Goal: Task Accomplishment & Management: Manage account settings

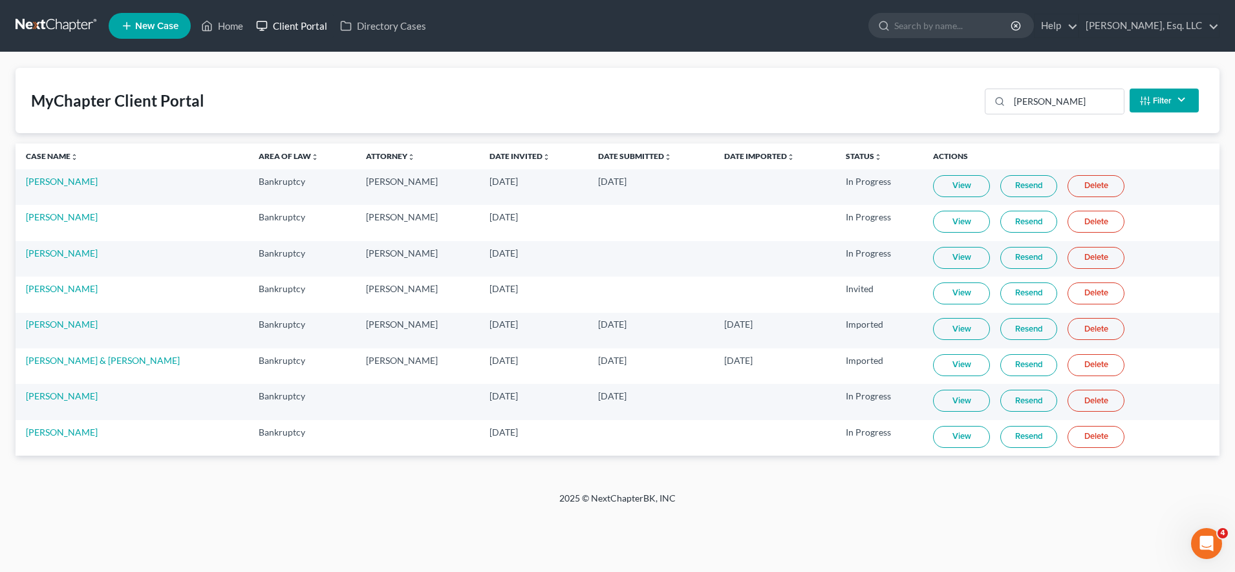
click at [300, 34] on link "Client Portal" at bounding box center [292, 25] width 84 height 23
click at [1083, 100] on input "[PERSON_NAME]" at bounding box center [1066, 101] width 114 height 25
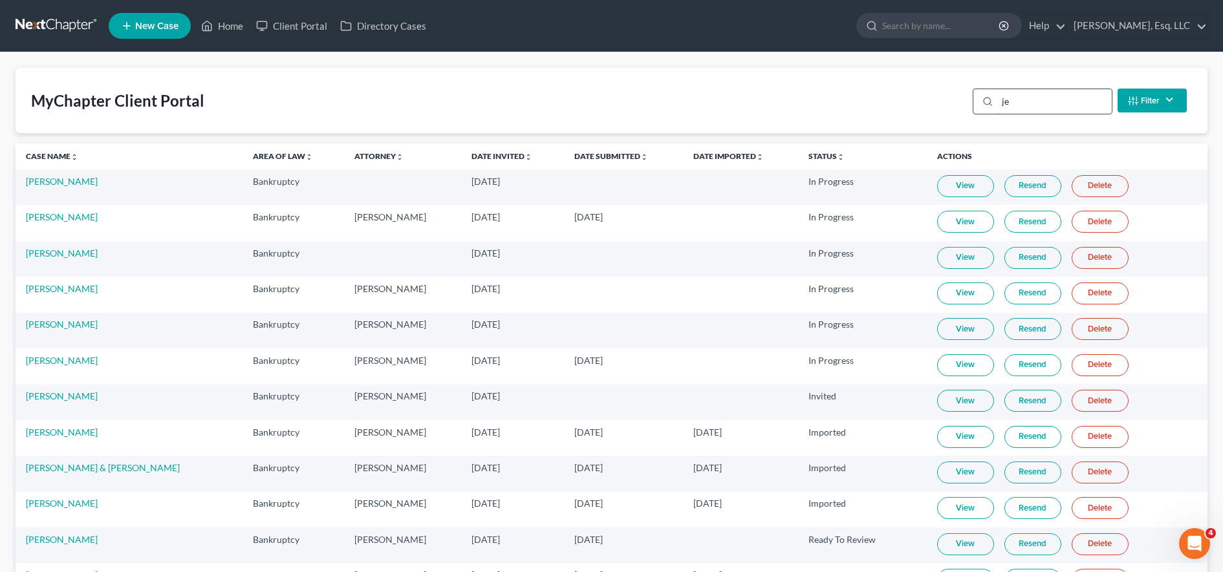
type input "j"
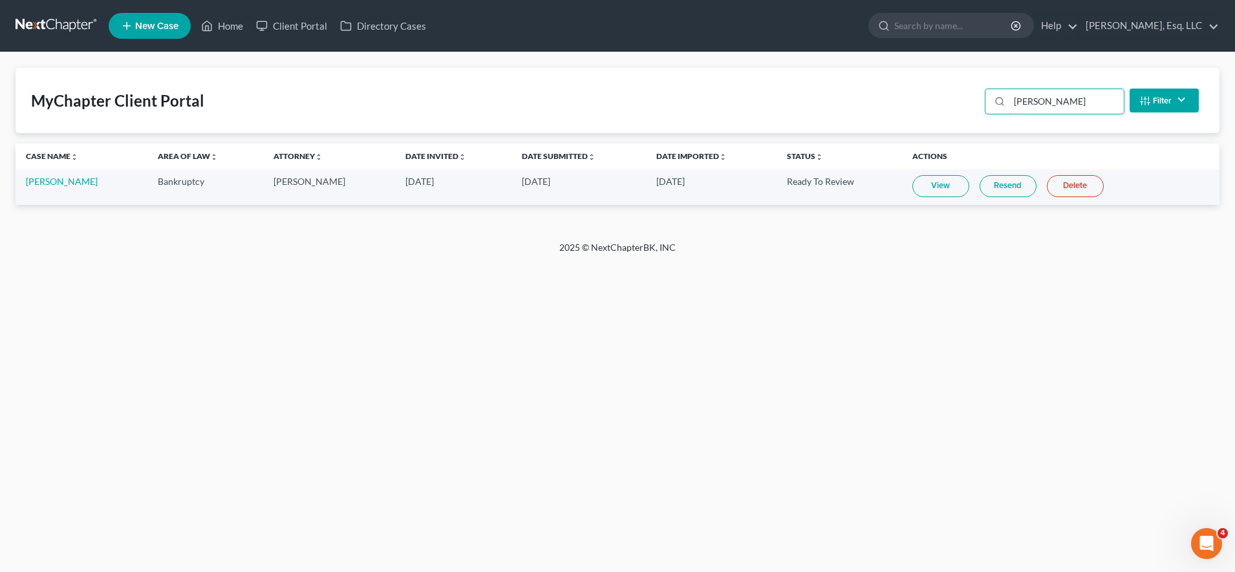
type input "[PERSON_NAME]"
click at [1018, 179] on link "Resend" at bounding box center [1008, 186] width 57 height 22
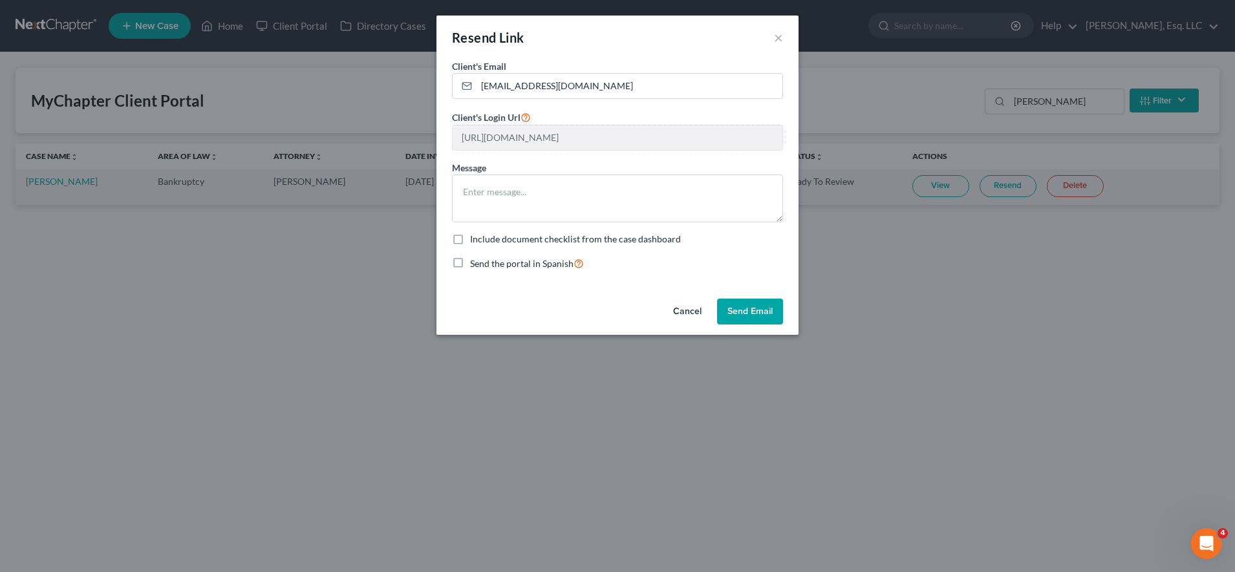
click at [770, 308] on button "Send Email" at bounding box center [750, 312] width 66 height 26
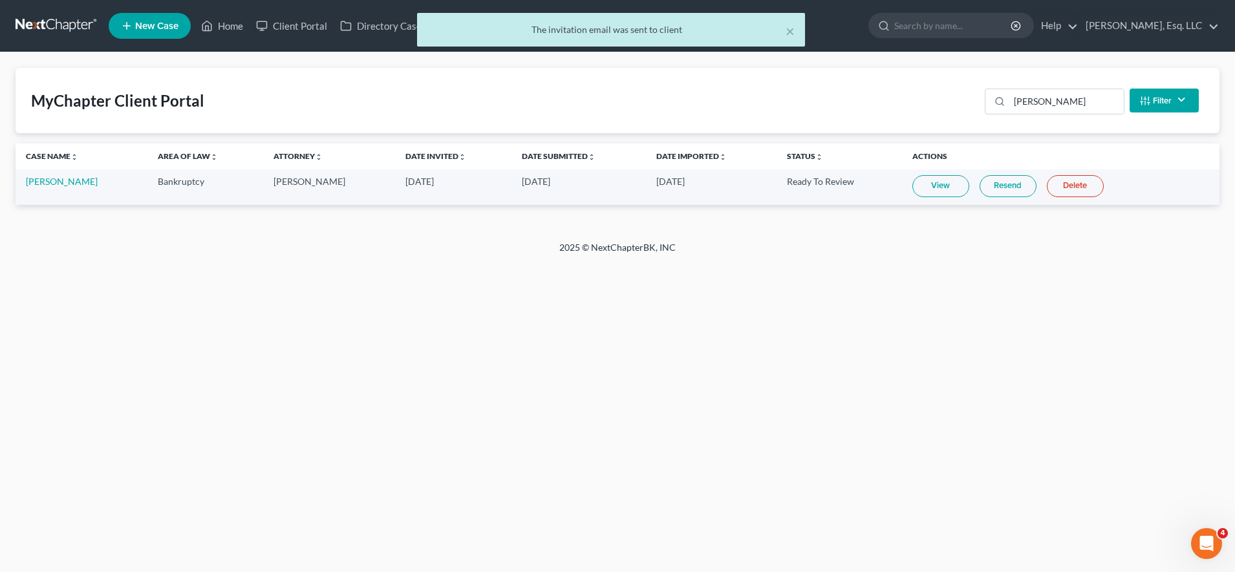
click at [1002, 184] on link "Resend" at bounding box center [1008, 186] width 57 height 22
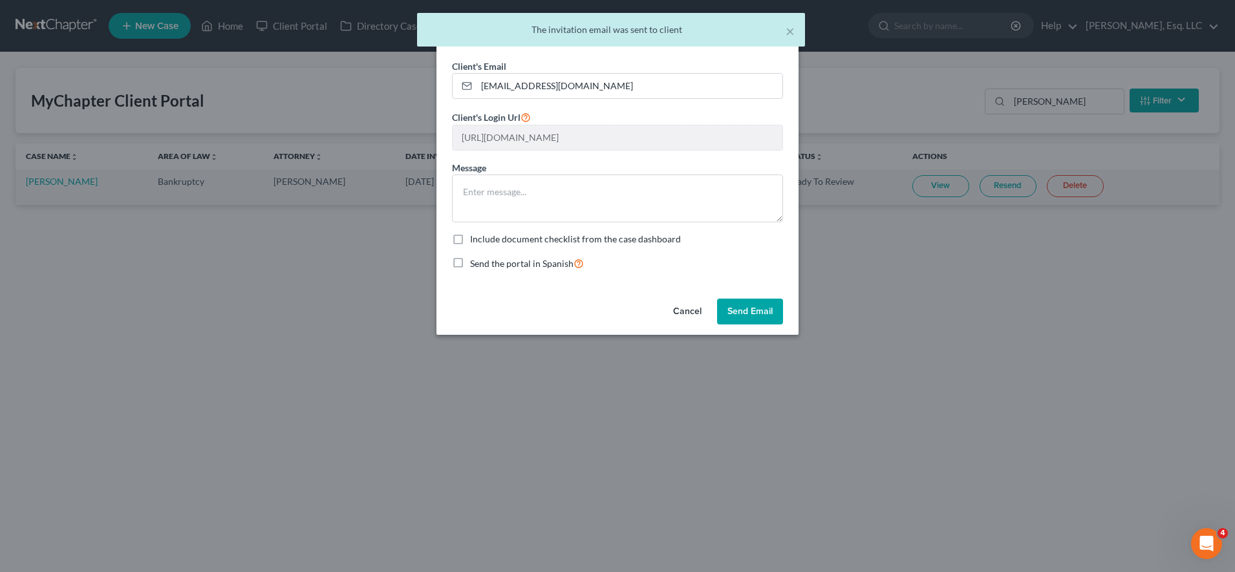
click at [735, 319] on button "Send Email" at bounding box center [750, 312] width 66 height 26
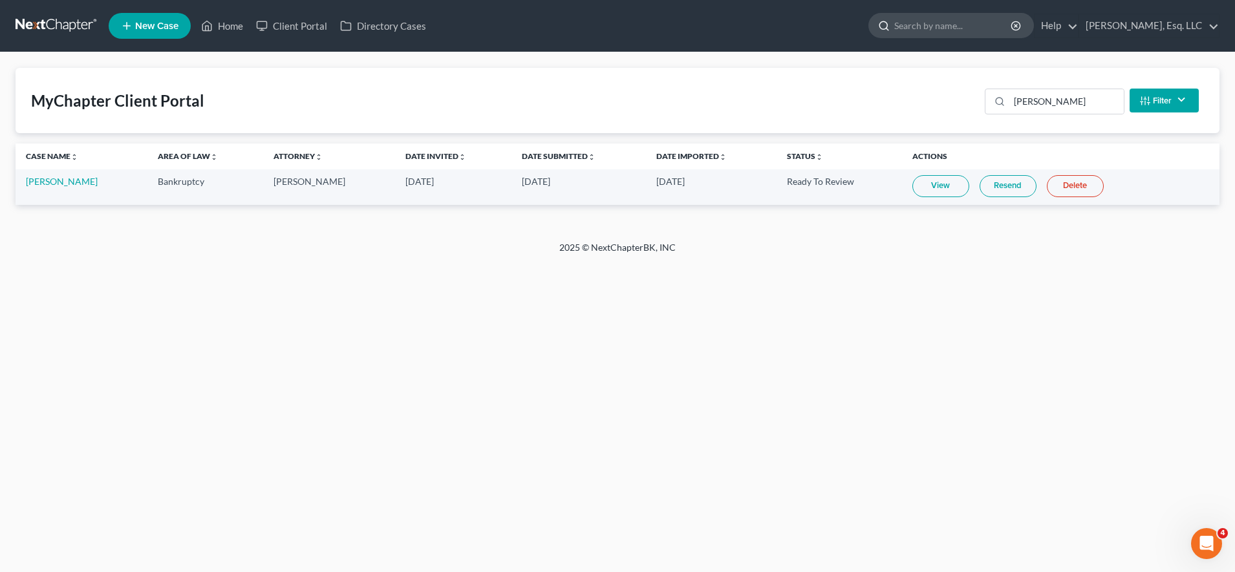
click at [964, 30] on input "search" at bounding box center [953, 26] width 118 height 24
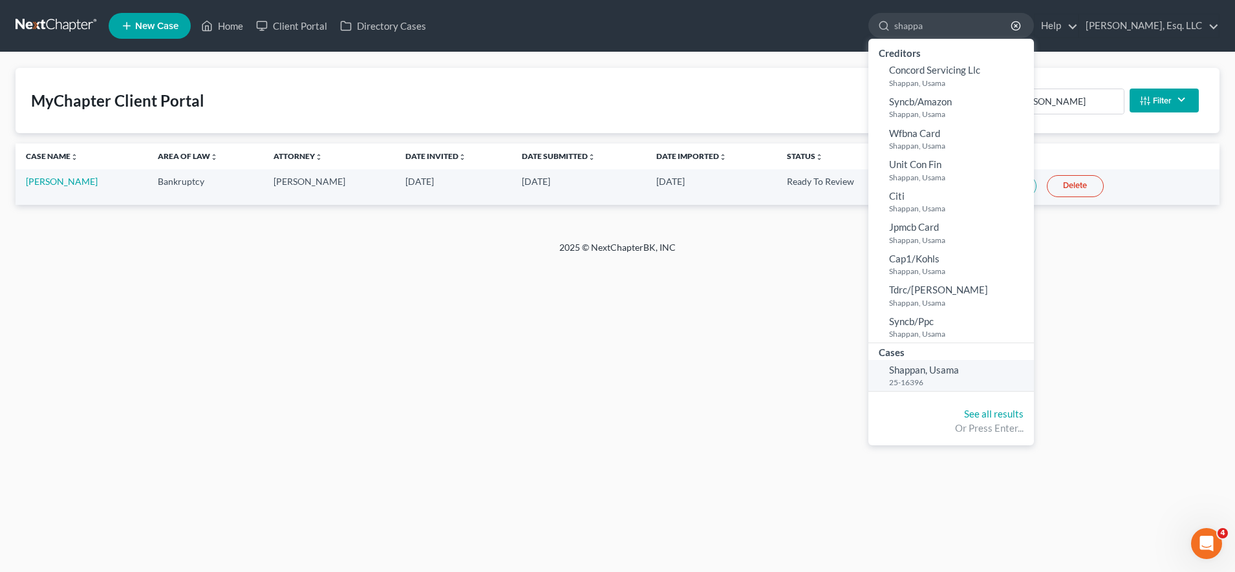
type input "shappa"
click at [924, 374] on span "Shappan, Usama" at bounding box center [924, 370] width 70 height 12
select select "6"
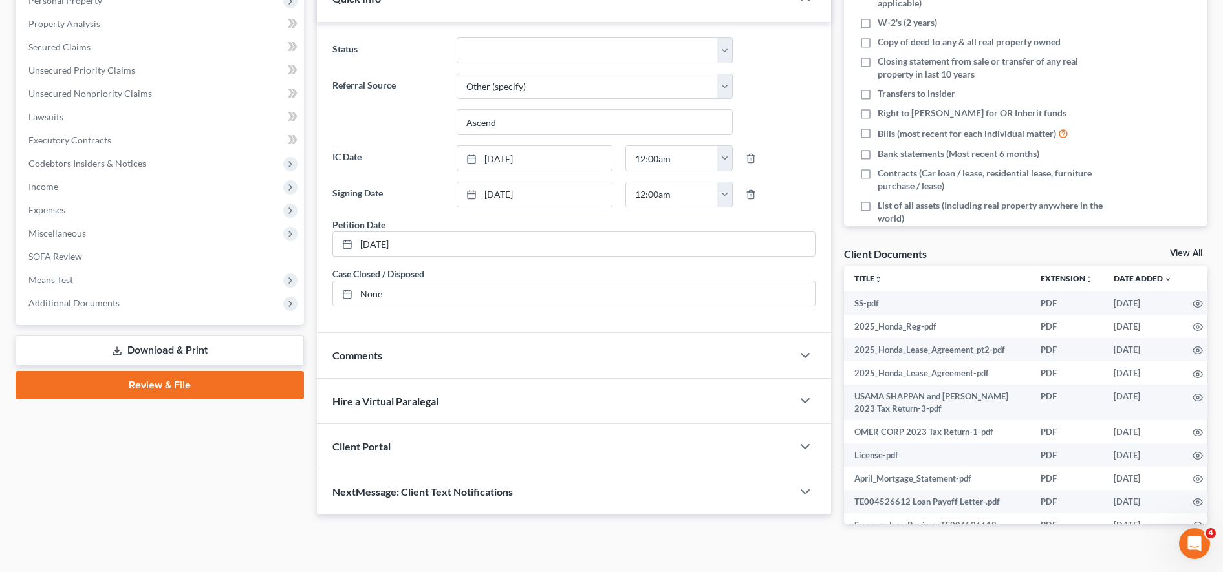
scroll to position [239, 0]
click at [166, 308] on span "Additional Documents" at bounding box center [161, 302] width 286 height 23
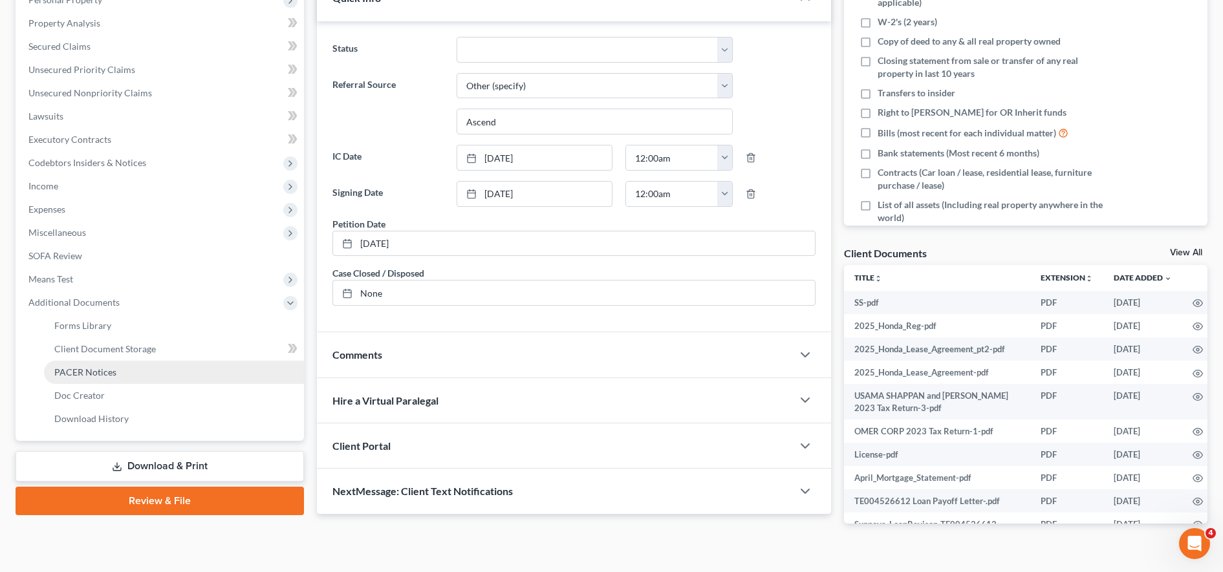
click at [127, 376] on link "PACER Notices" at bounding box center [174, 372] width 260 height 23
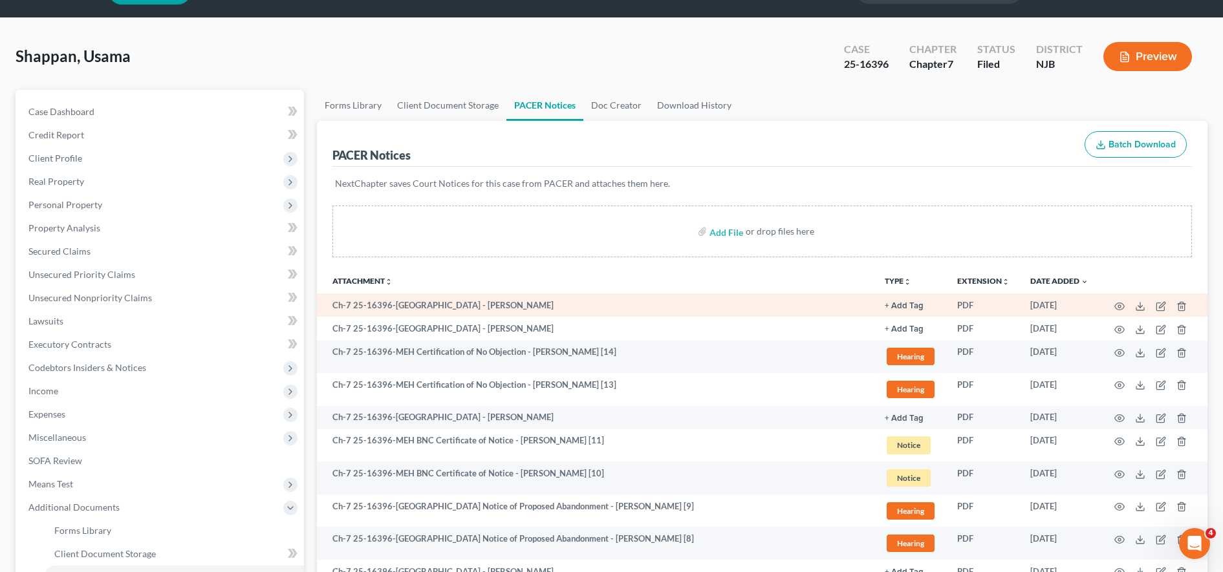
scroll to position [33, 0]
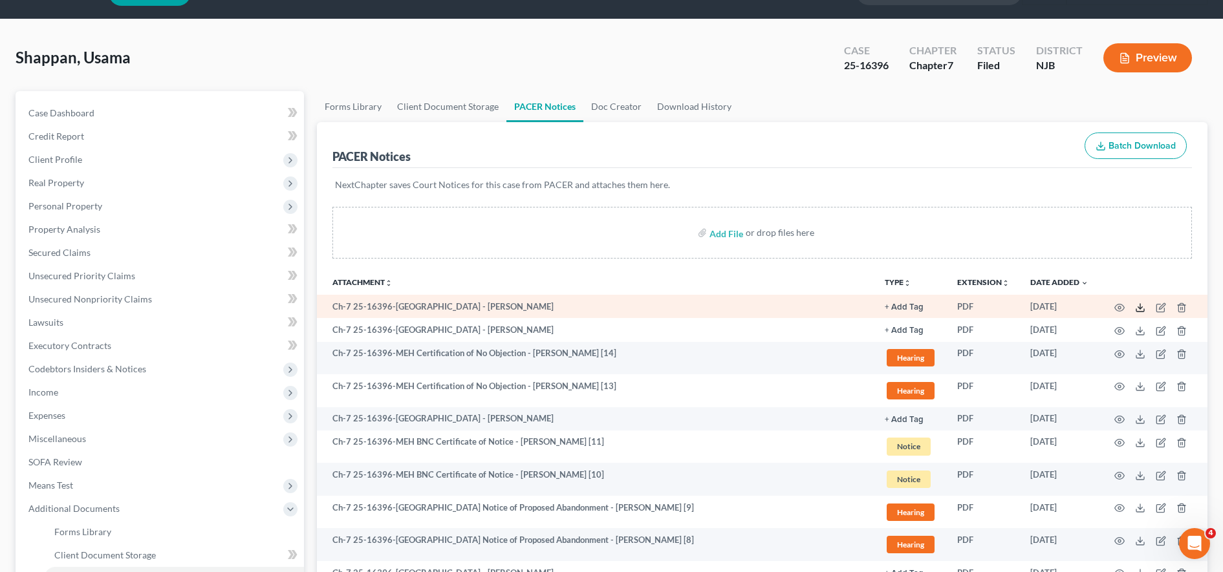
click at [1141, 307] on icon at bounding box center [1140, 308] width 10 height 10
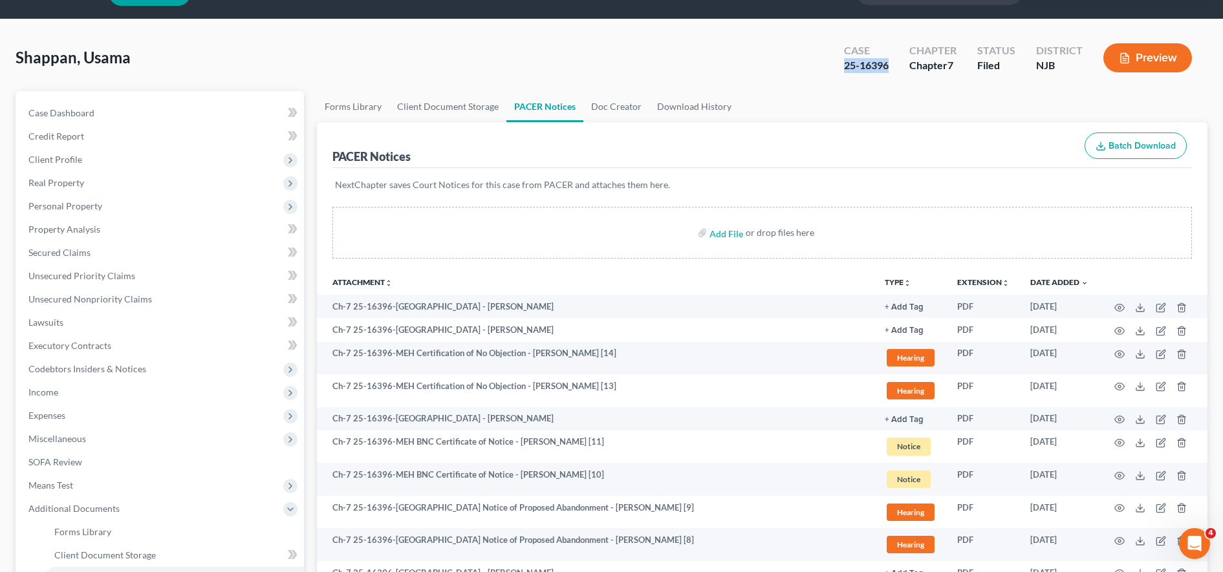
drag, startPoint x: 846, startPoint y: 63, endPoint x: 890, endPoint y: 61, distance: 44.0
click at [889, 61] on div "25-16396" at bounding box center [866, 65] width 45 height 15
copy div "25-16396"
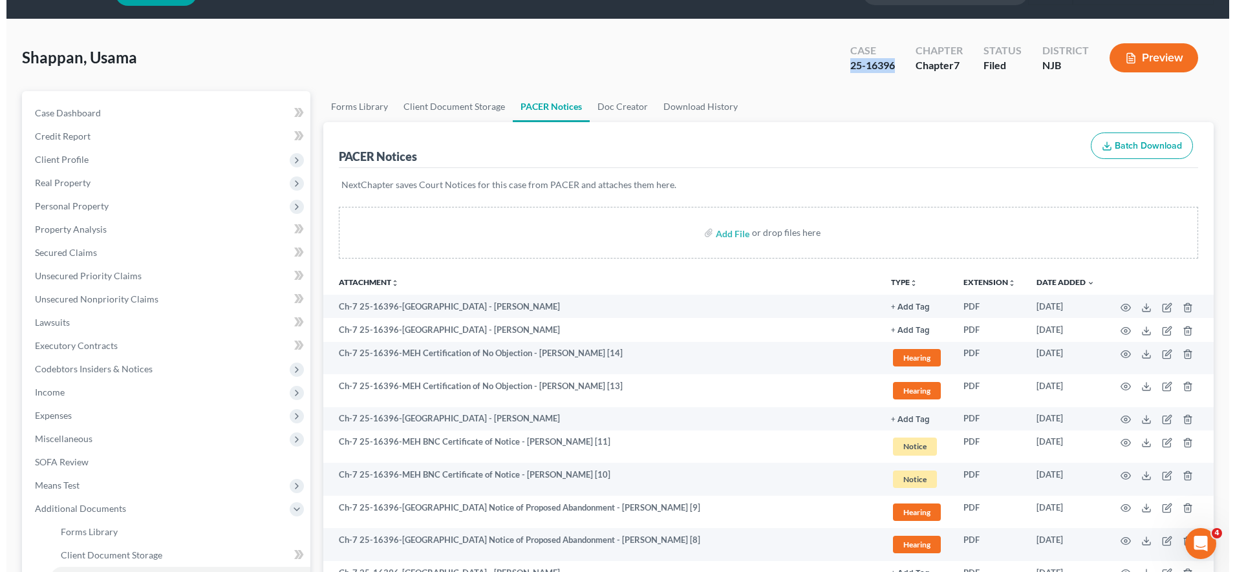
scroll to position [0, 0]
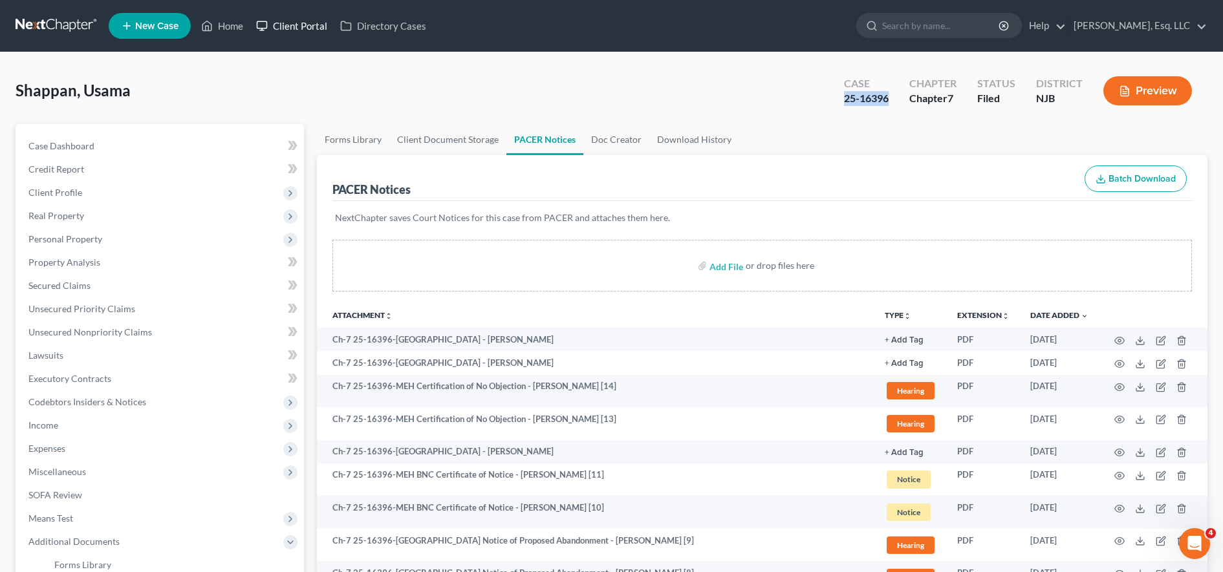
click at [305, 33] on link "Client Portal" at bounding box center [292, 25] width 84 height 23
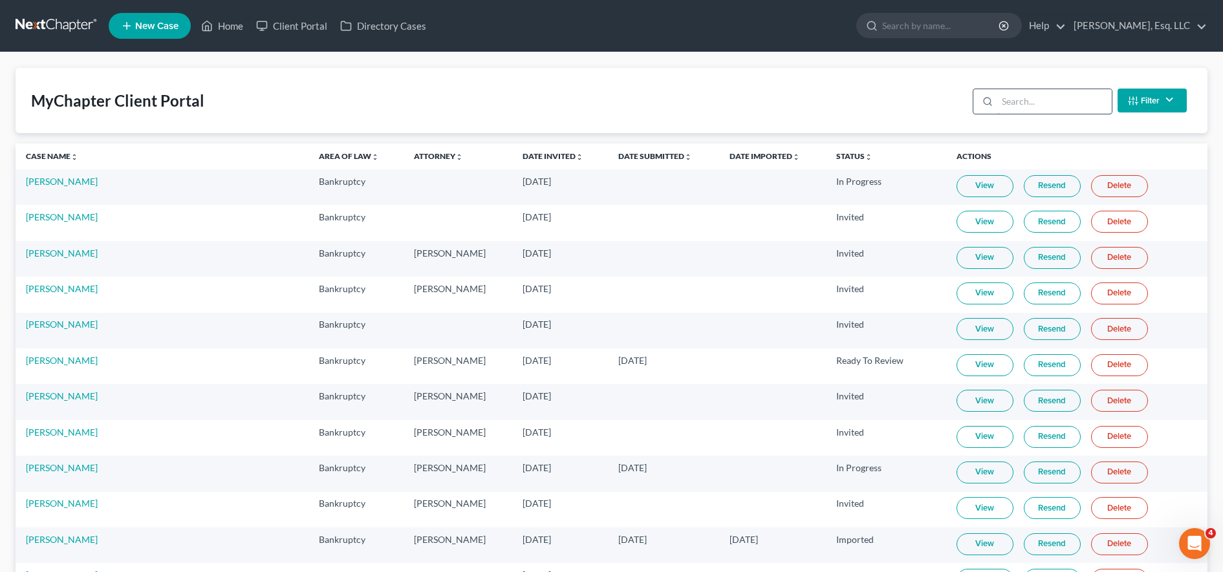
click at [1066, 94] on input "search" at bounding box center [1054, 101] width 114 height 25
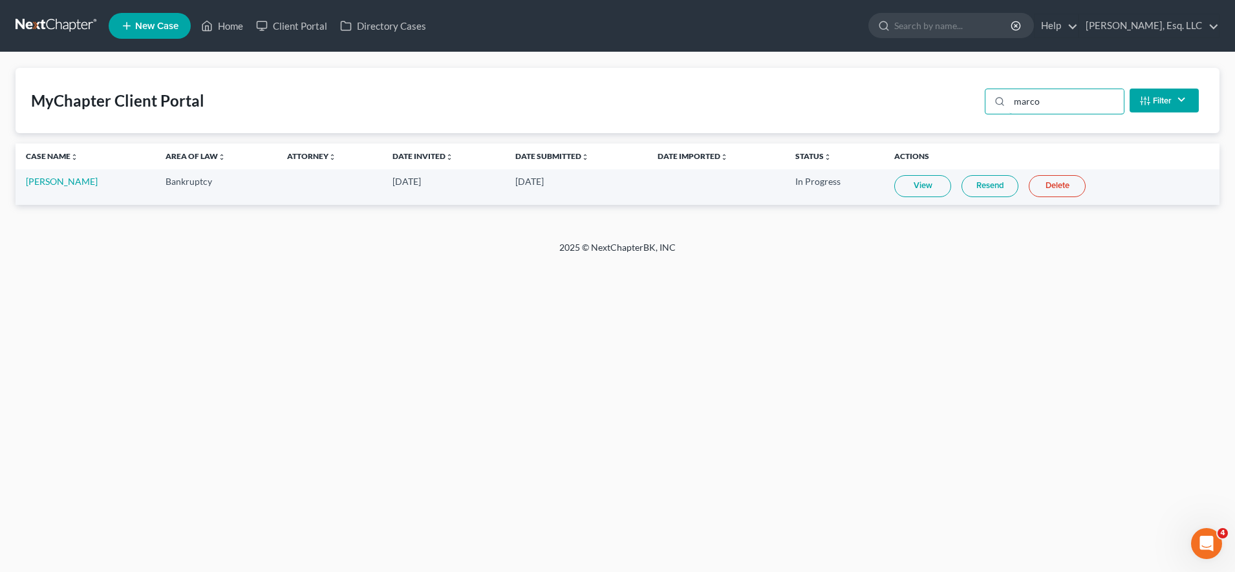
type input "marco"
click at [907, 197] on link "View" at bounding box center [922, 186] width 57 height 22
click at [302, 34] on link "Client Portal" at bounding box center [292, 25] width 84 height 23
click at [967, 26] on input "search" at bounding box center [953, 26] width 118 height 24
type input "patters"
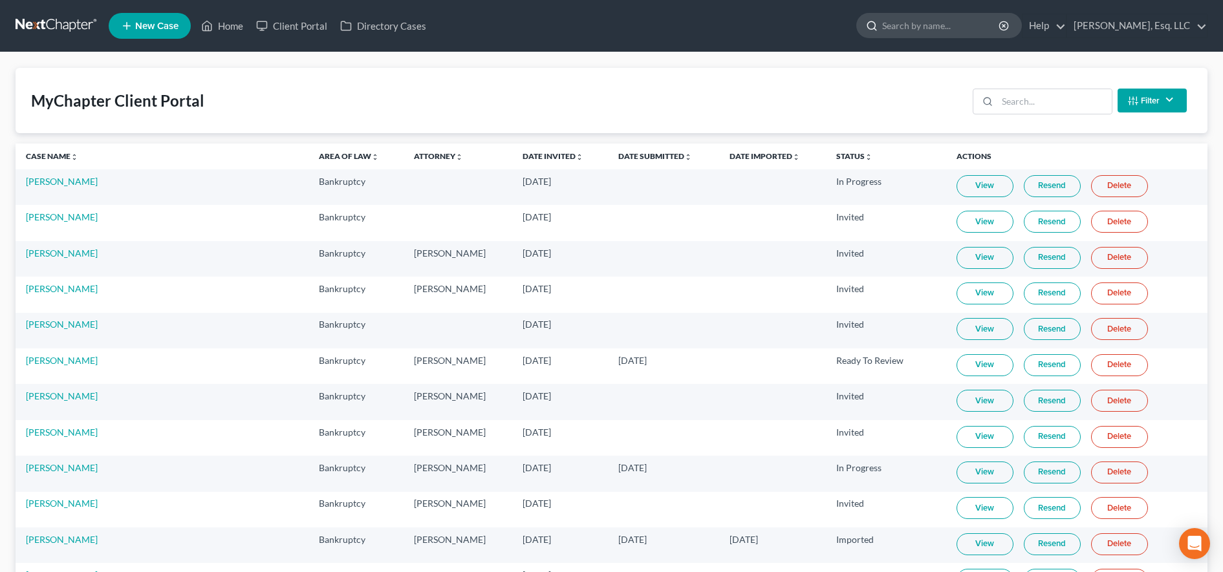
click at [936, 24] on input "search" at bounding box center [941, 26] width 118 height 24
type input "s"
type input "[PERSON_NAME]"
click at [1054, 88] on div "Filter Status Filter... Invited In Progress Ready To Review Reviewed Imported S…" at bounding box center [1079, 100] width 224 height 34
click at [1051, 104] on input "search" at bounding box center [1054, 101] width 114 height 25
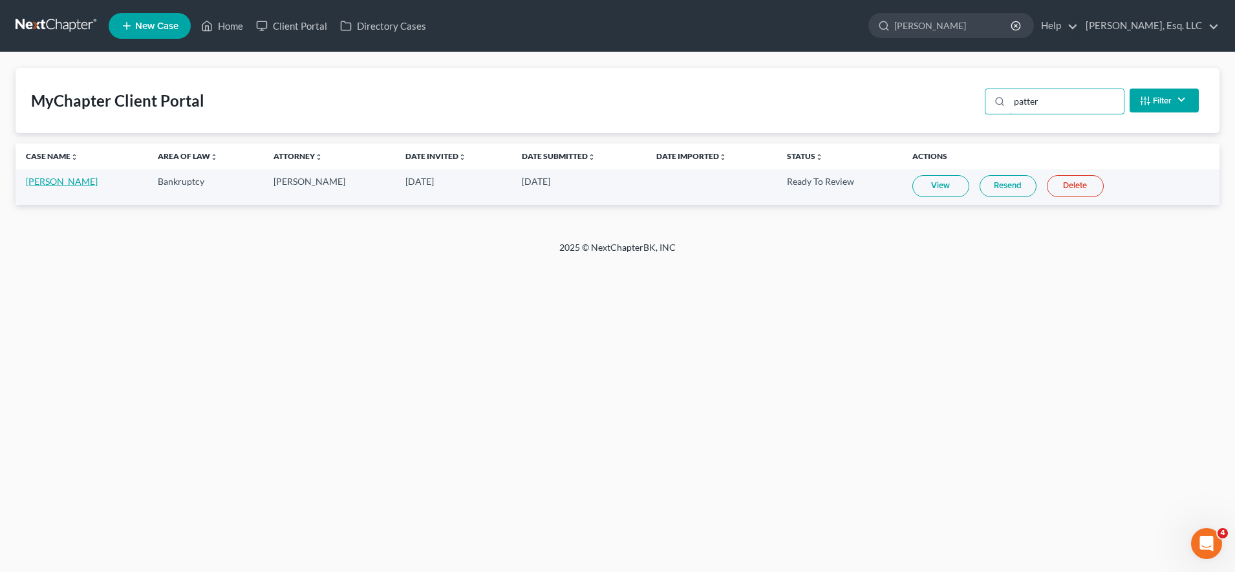
type input "patter"
click at [62, 184] on link "[PERSON_NAME]" at bounding box center [62, 181] width 72 height 11
select select "6"
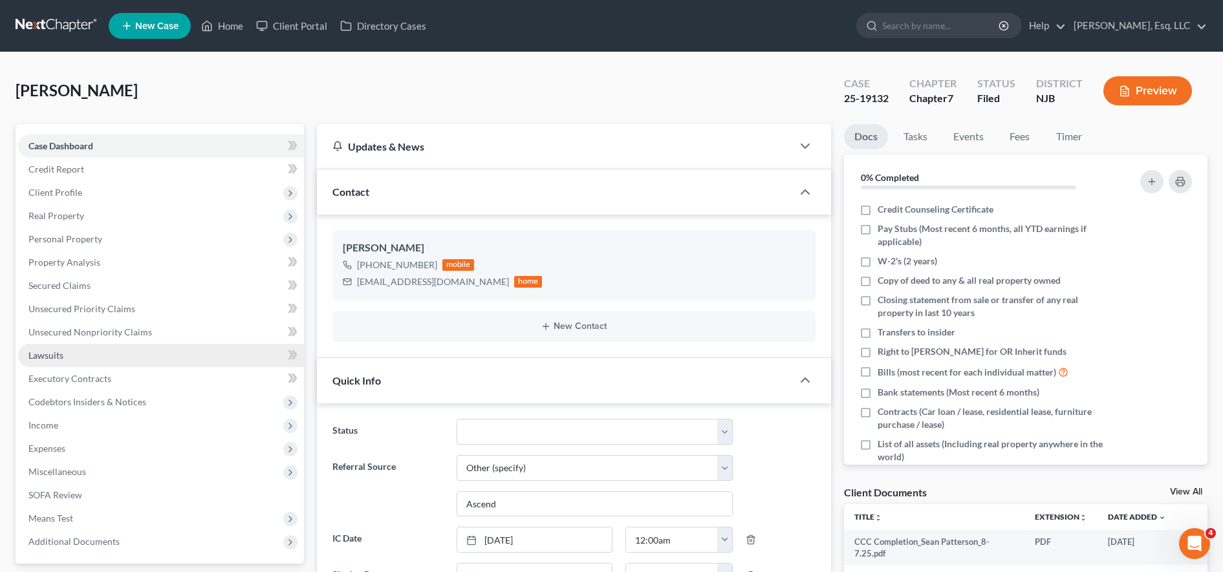
scroll to position [181, 0]
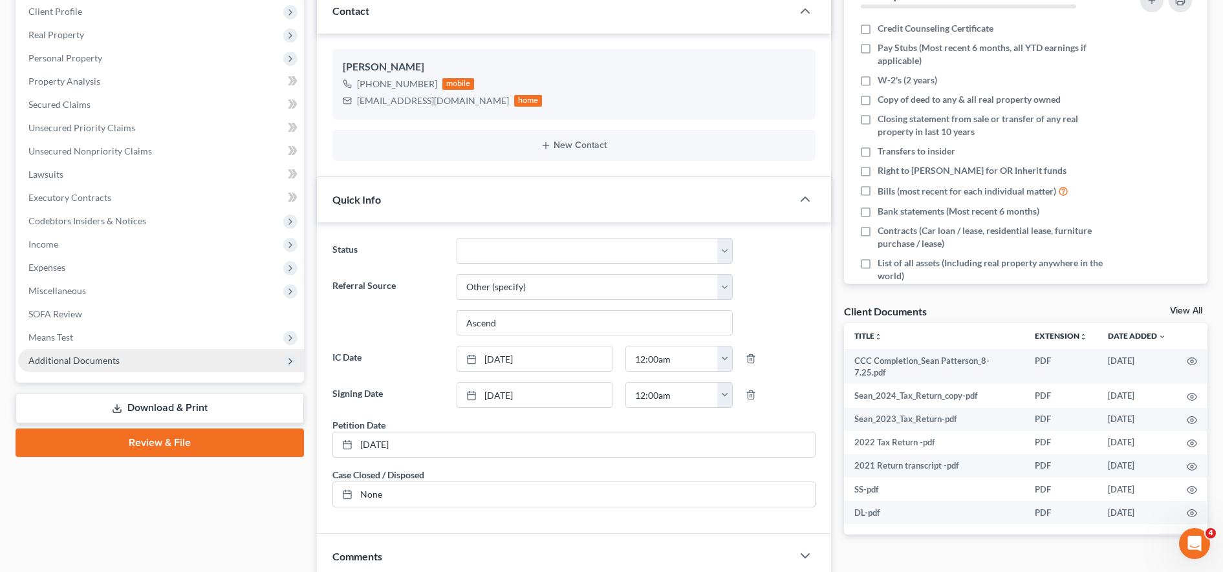
click at [51, 353] on span "Additional Documents" at bounding box center [161, 360] width 286 height 23
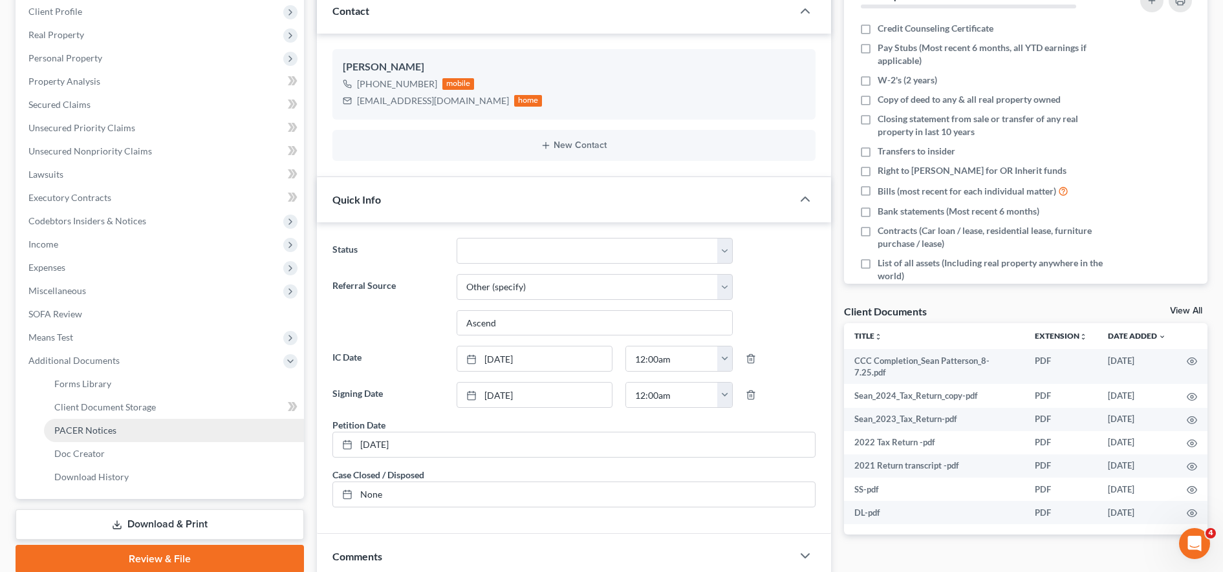
click at [85, 426] on span "PACER Notices" at bounding box center [85, 430] width 62 height 11
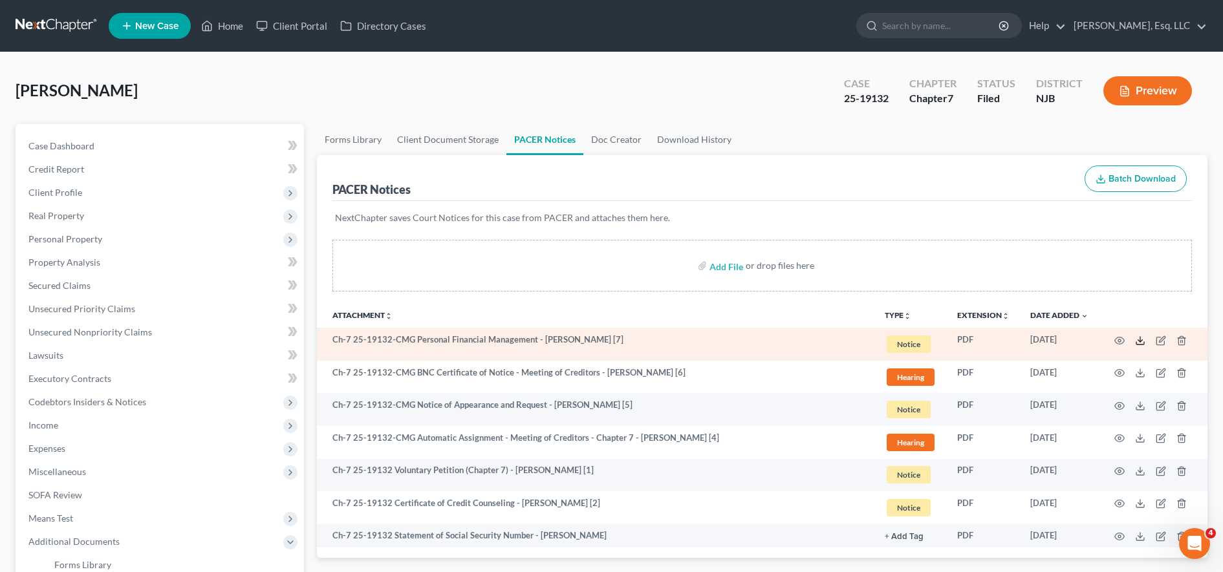
click at [1140, 341] on line at bounding box center [1140, 339] width 0 height 5
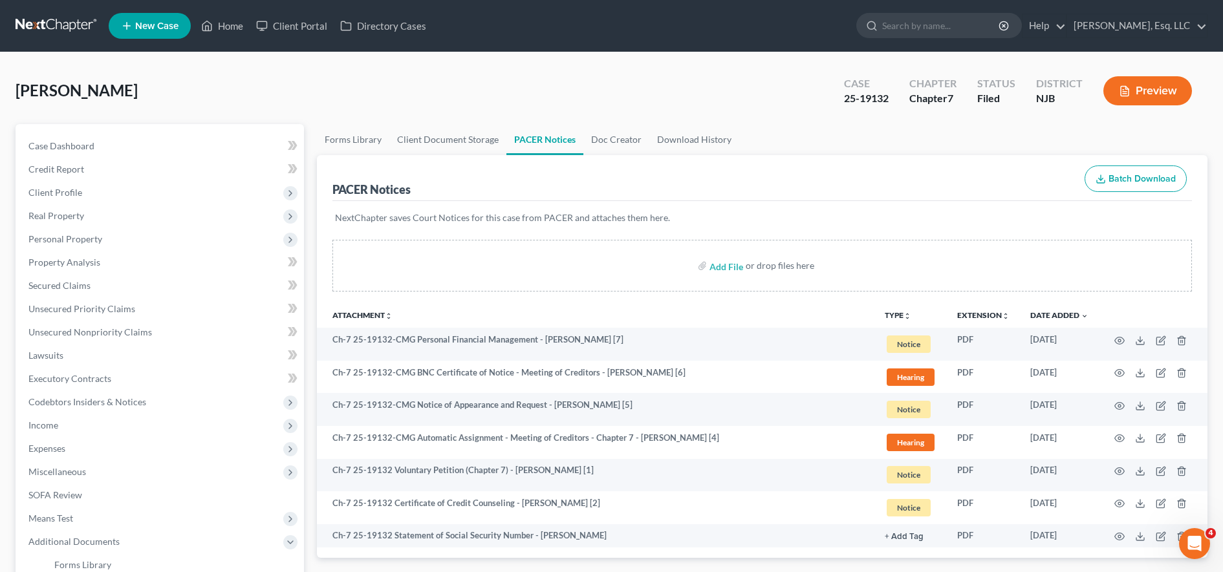
click at [61, 74] on div "Patterson, Sean Upgraded Case 25-19132 Chapter Chapter 7 Status Filed District …" at bounding box center [612, 96] width 1192 height 56
click at [280, 25] on link "Client Portal" at bounding box center [292, 25] width 84 height 23
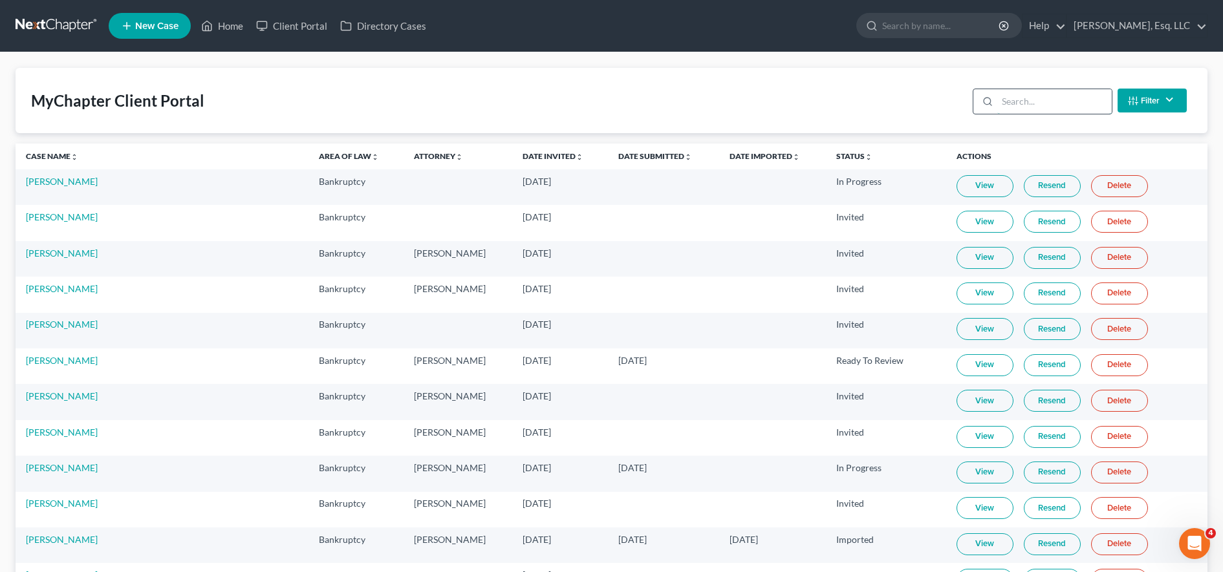
click at [1046, 96] on input "search" at bounding box center [1054, 101] width 114 height 25
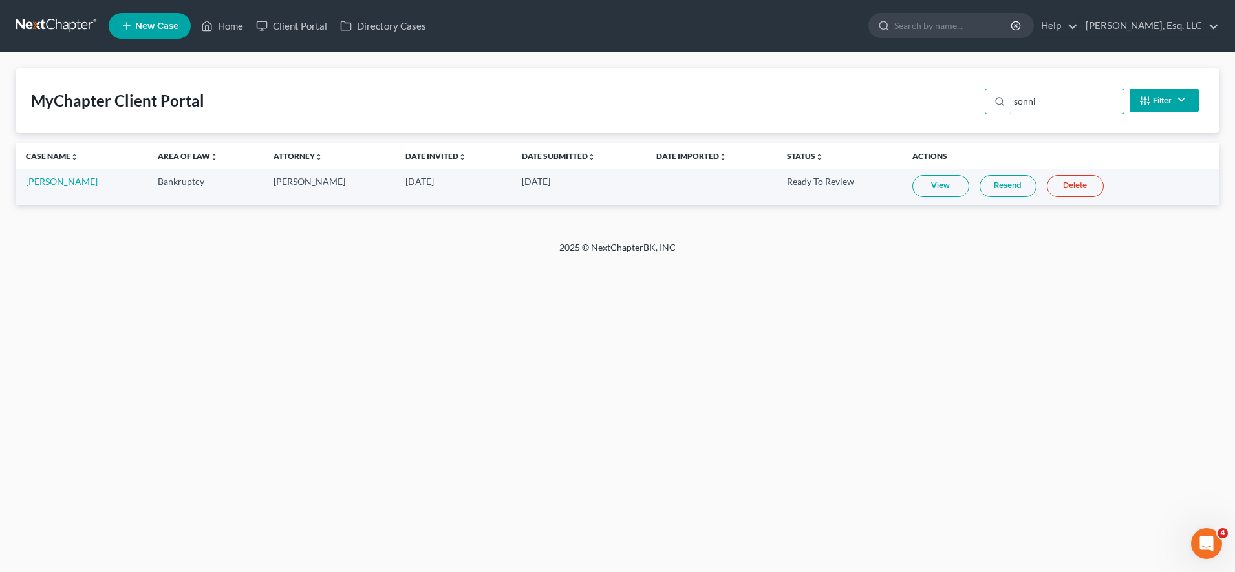
type input "sonni"
click at [1000, 175] on link "Resend" at bounding box center [1008, 186] width 57 height 22
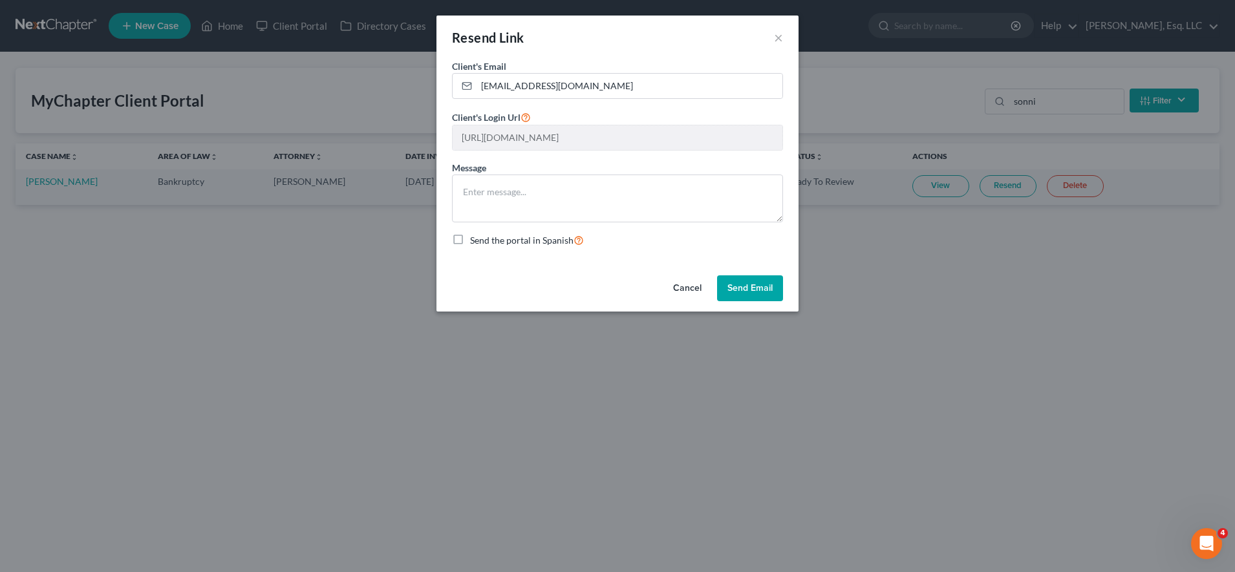
click at [760, 294] on button "Send Email" at bounding box center [750, 288] width 66 height 26
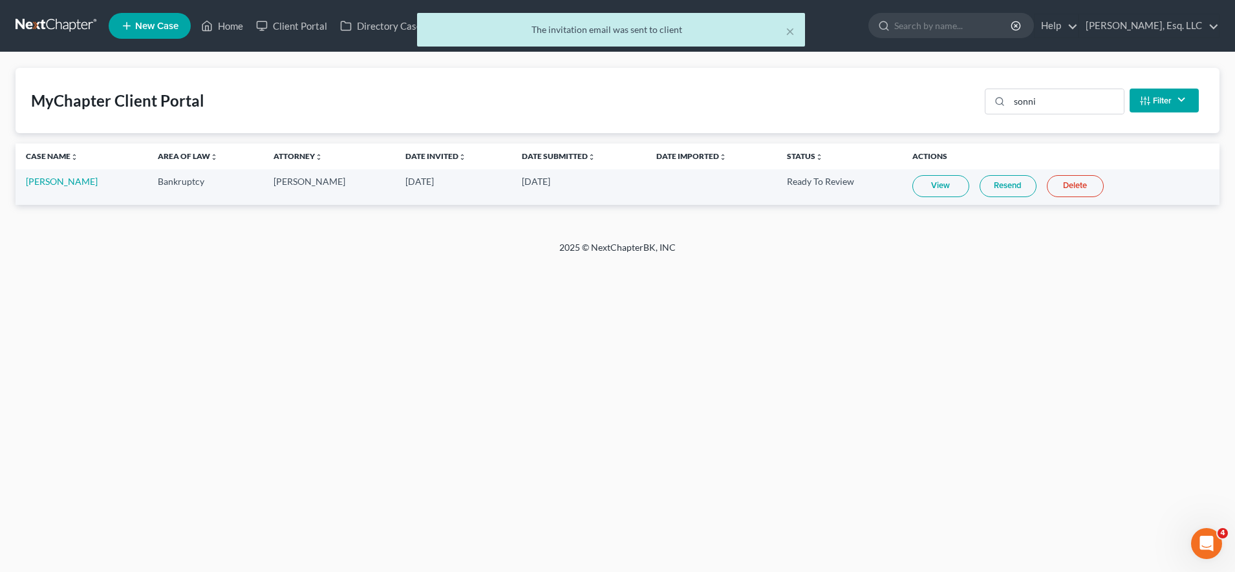
click at [980, 183] on link "Resend" at bounding box center [1008, 186] width 57 height 22
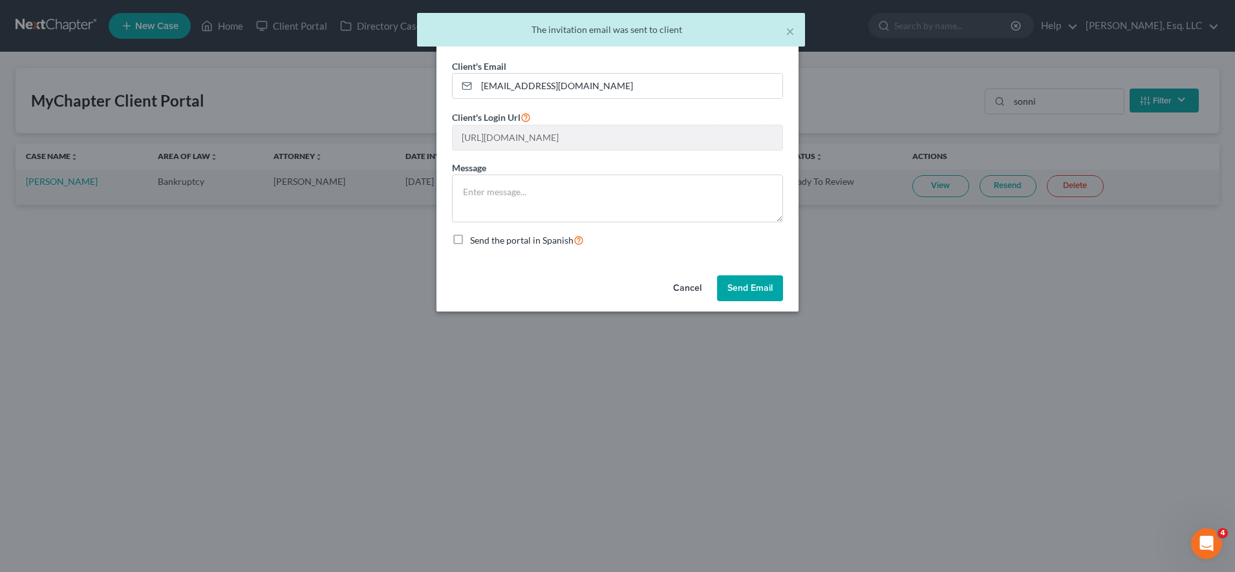
click at [723, 282] on button "Send Email" at bounding box center [750, 288] width 66 height 26
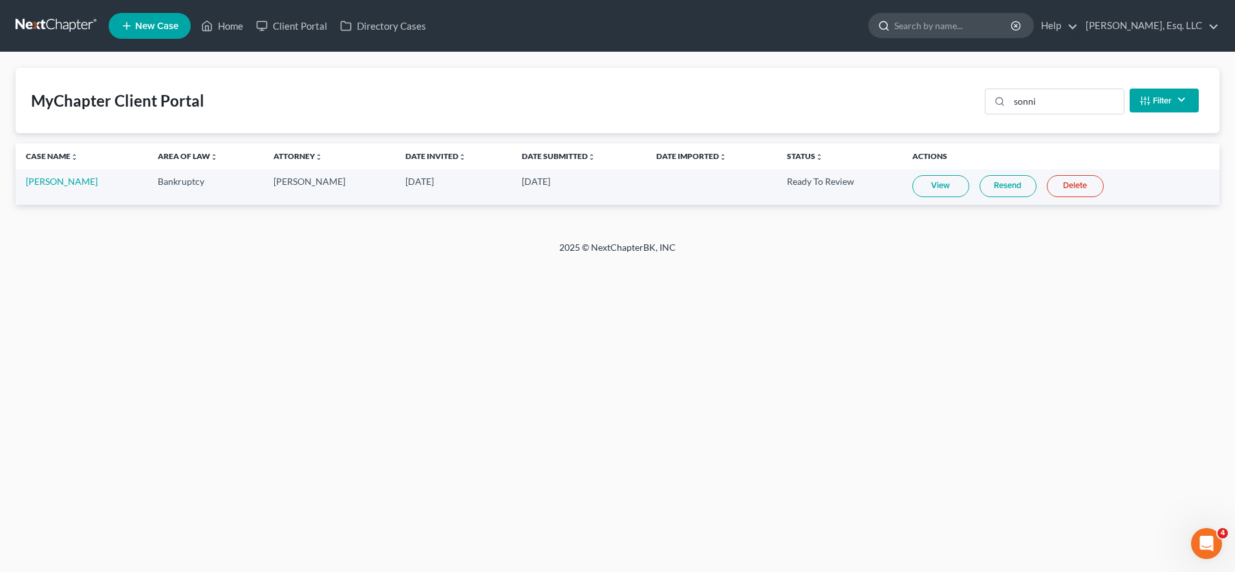
click at [927, 19] on input "search" at bounding box center [953, 26] width 118 height 24
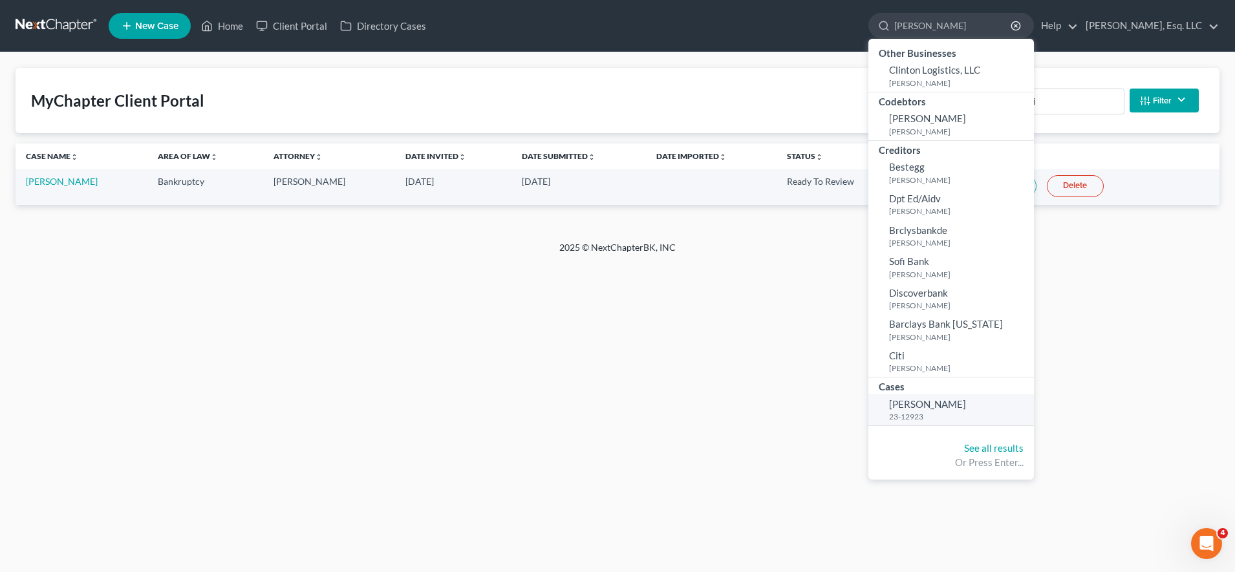
type input "clinton"
click at [933, 407] on span "Anthony, Clinton" at bounding box center [927, 404] width 77 height 12
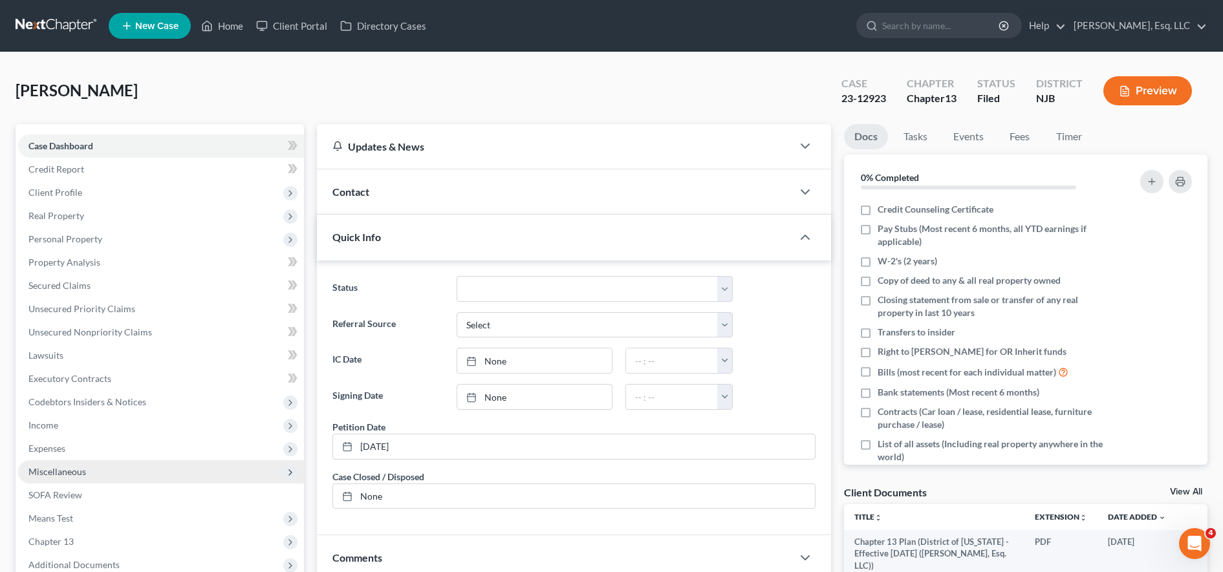
scroll to position [261, 0]
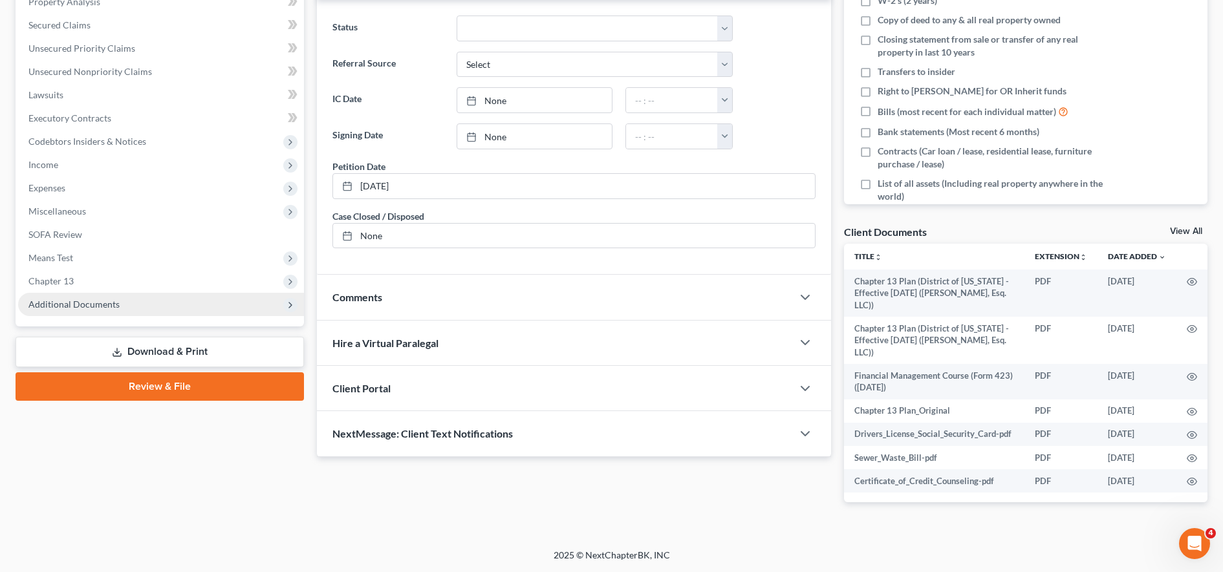
click at [81, 307] on span "Additional Documents" at bounding box center [73, 304] width 91 height 11
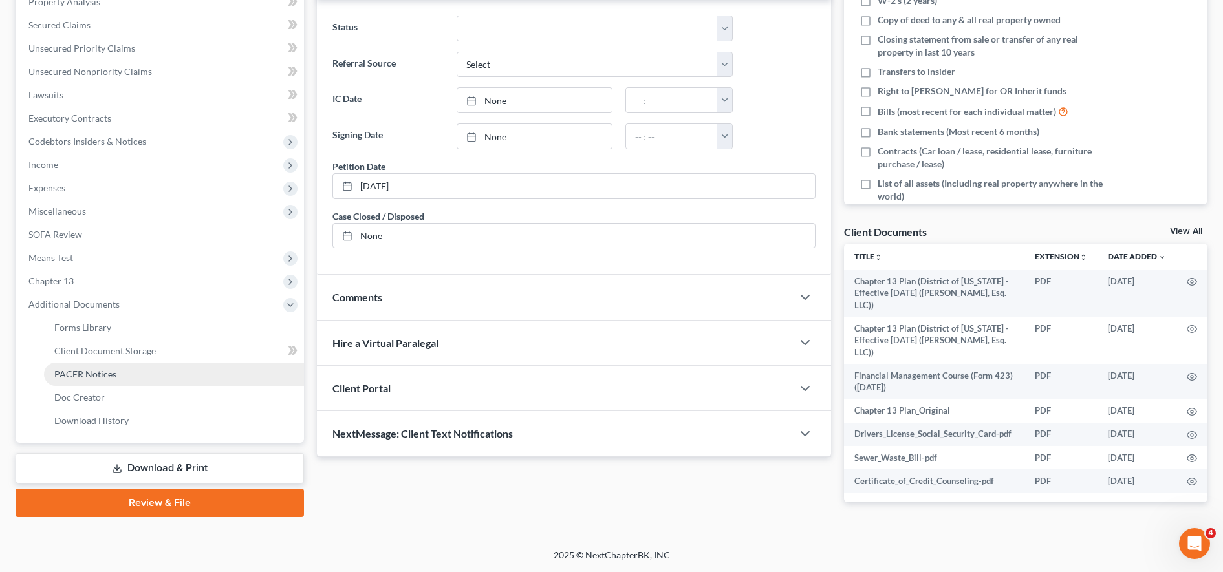
click at [98, 374] on span "PACER Notices" at bounding box center [85, 374] width 62 height 11
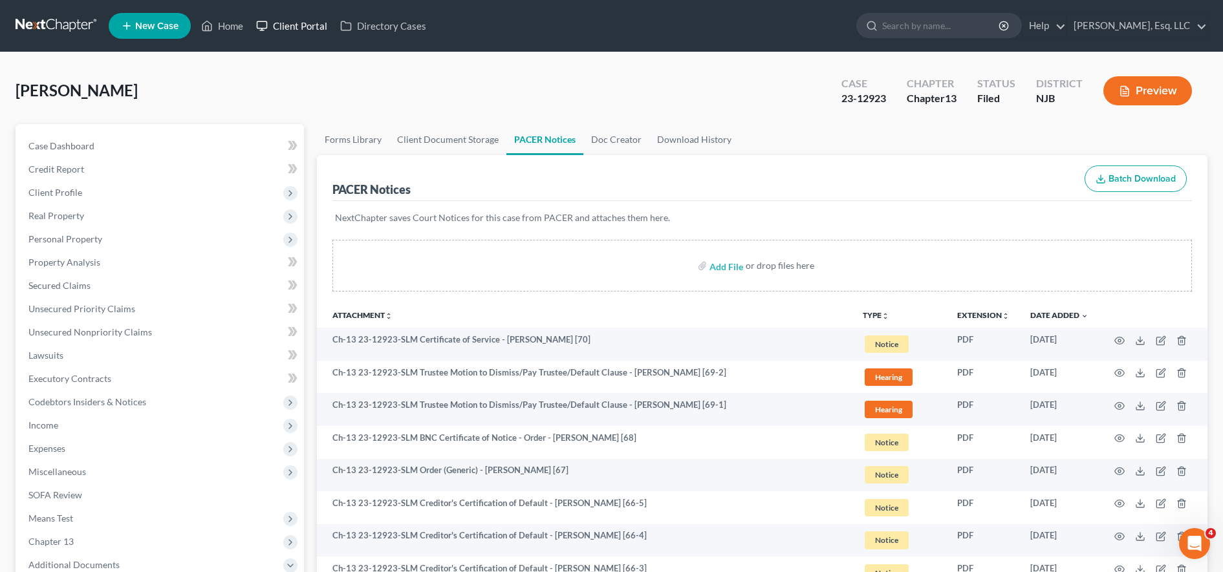
click at [291, 24] on link "Client Portal" at bounding box center [292, 25] width 84 height 23
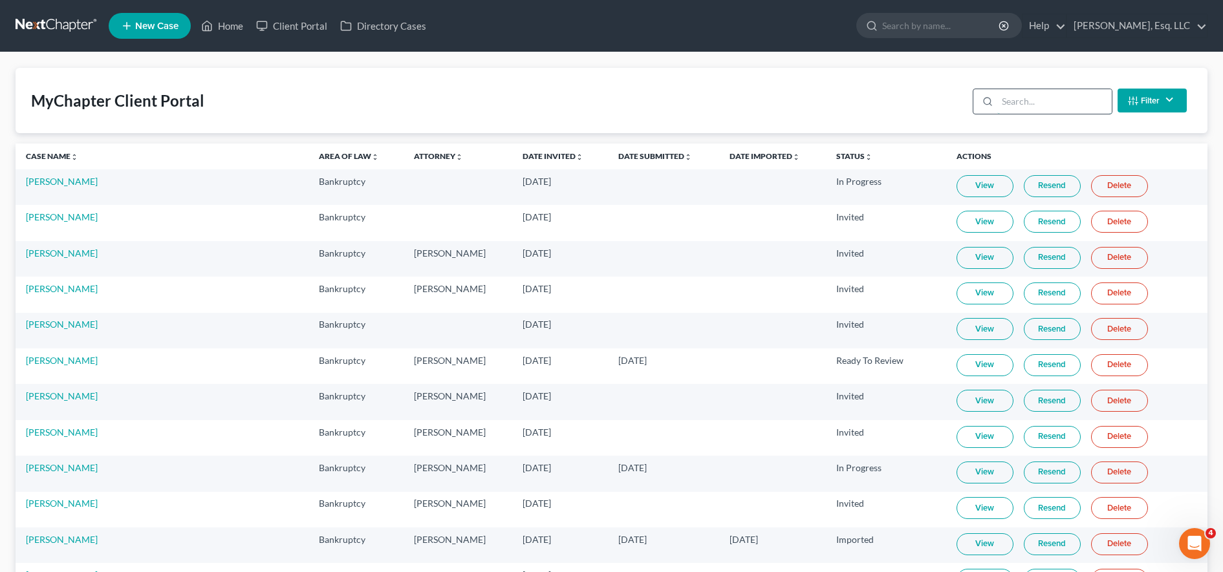
click at [1044, 100] on input "search" at bounding box center [1054, 101] width 114 height 25
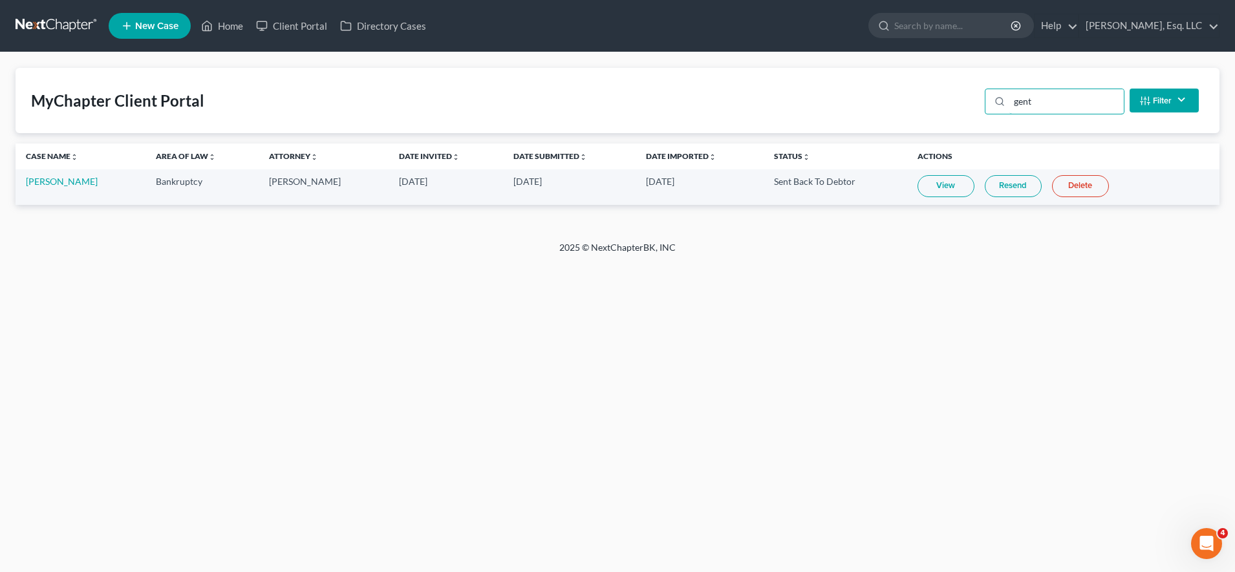
type input "gent"
click at [89, 183] on td "[PERSON_NAME]" at bounding box center [81, 187] width 130 height 36
click at [78, 182] on link "[PERSON_NAME]" at bounding box center [62, 181] width 72 height 11
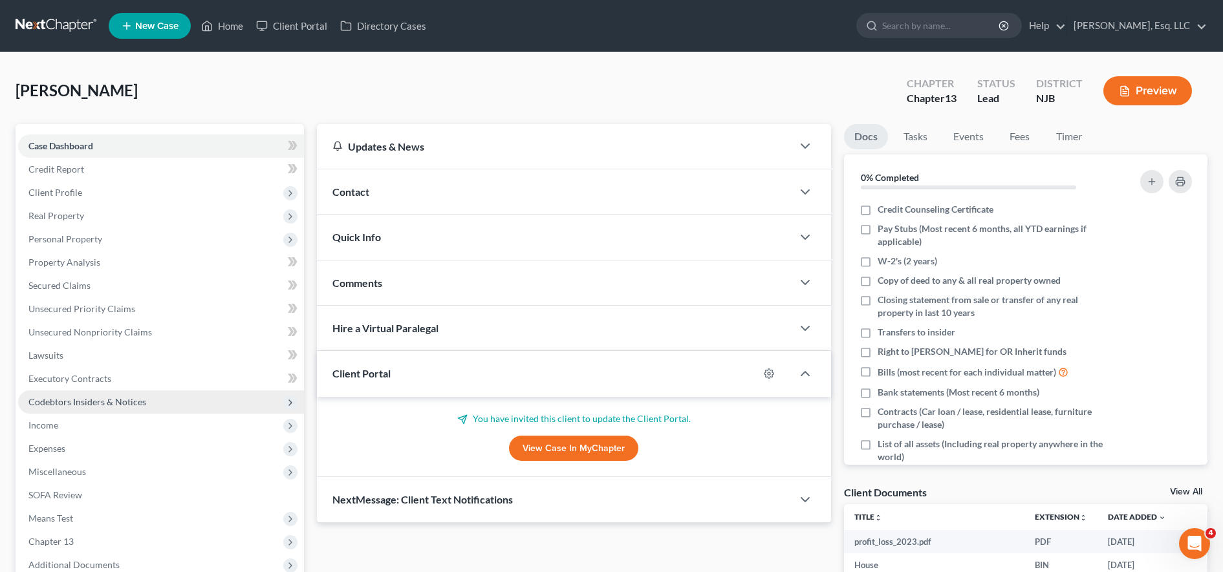
click at [109, 413] on span "Codebtors Insiders & Notices" at bounding box center [161, 402] width 286 height 23
click at [104, 427] on span "Income" at bounding box center [161, 425] width 286 height 23
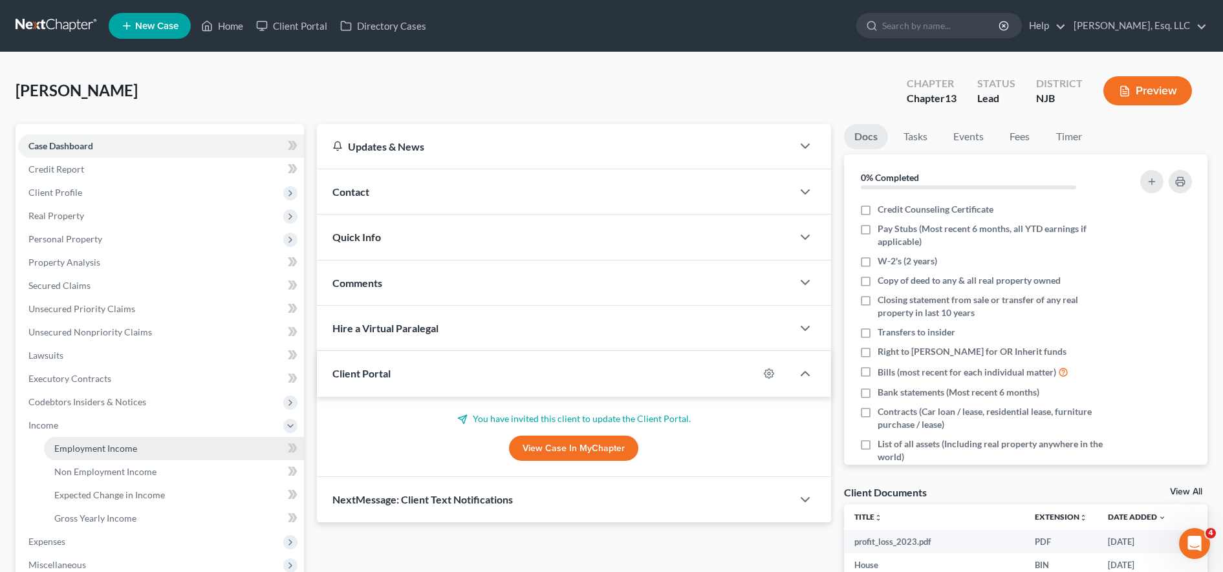
click at [116, 453] on span "Employment Income" at bounding box center [95, 448] width 83 height 11
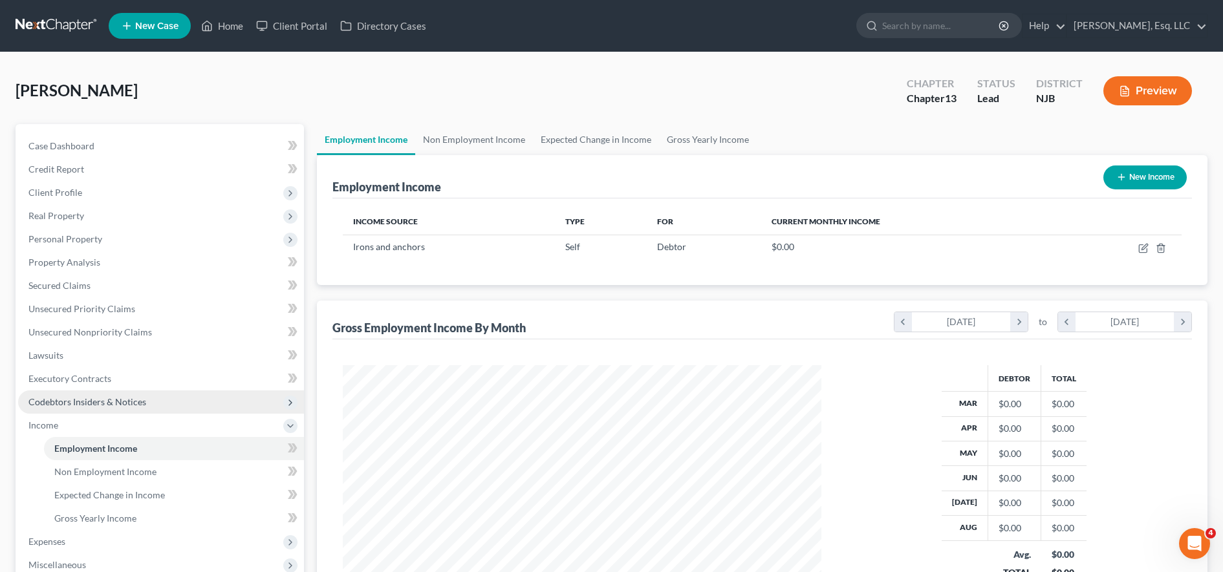
scroll to position [239, 504]
